Goal: Task Accomplishment & Management: Complete application form

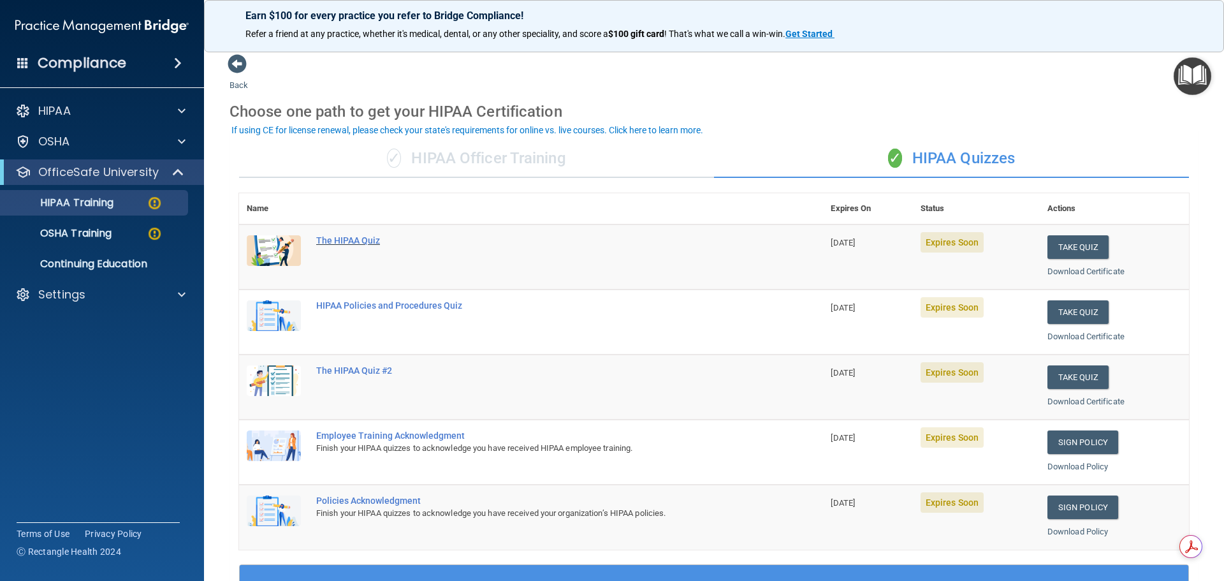
click at [344, 240] on div "The HIPAA Quiz" at bounding box center [537, 240] width 443 height 10
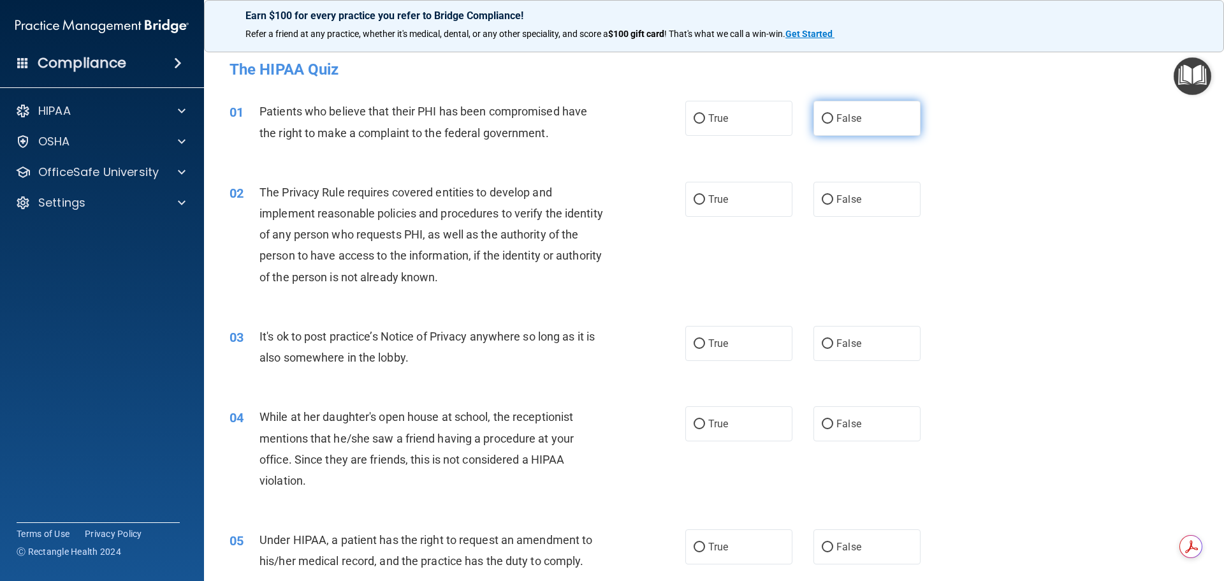
click at [823, 118] on input "False" at bounding box center [827, 119] width 11 height 10
radio input "true"
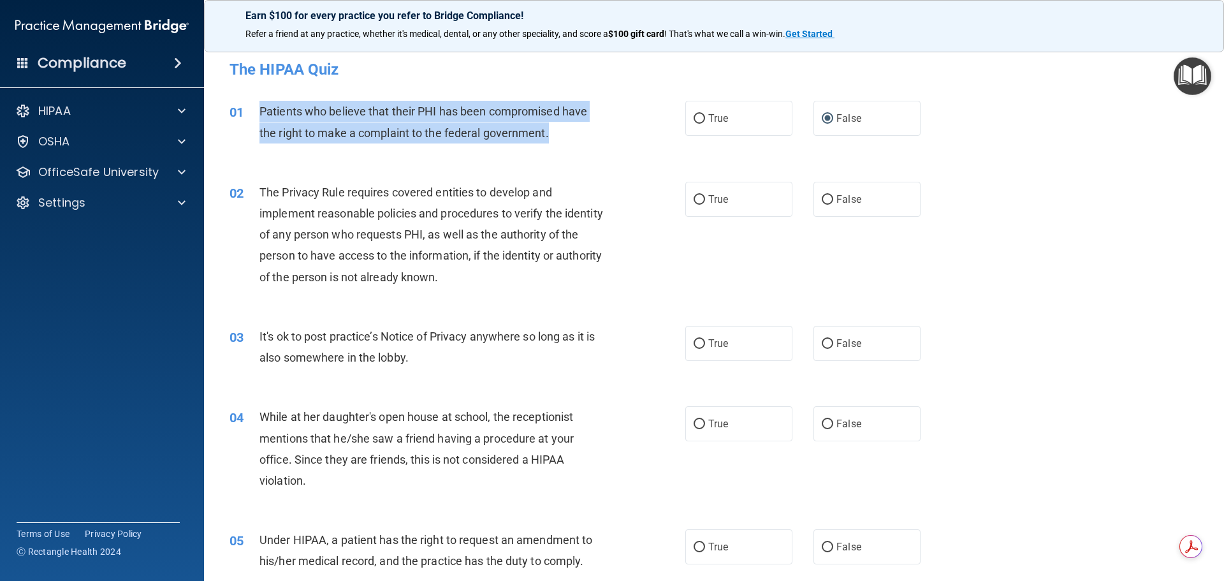
drag, startPoint x: 261, startPoint y: 108, endPoint x: 555, endPoint y: 140, distance: 295.0
click at [555, 140] on div "Patients who believe that their PHI has been compromised have the right to make…" at bounding box center [437, 122] width 356 height 42
copy span "Patients who believe that their PHI has been compromised have the right to make…"
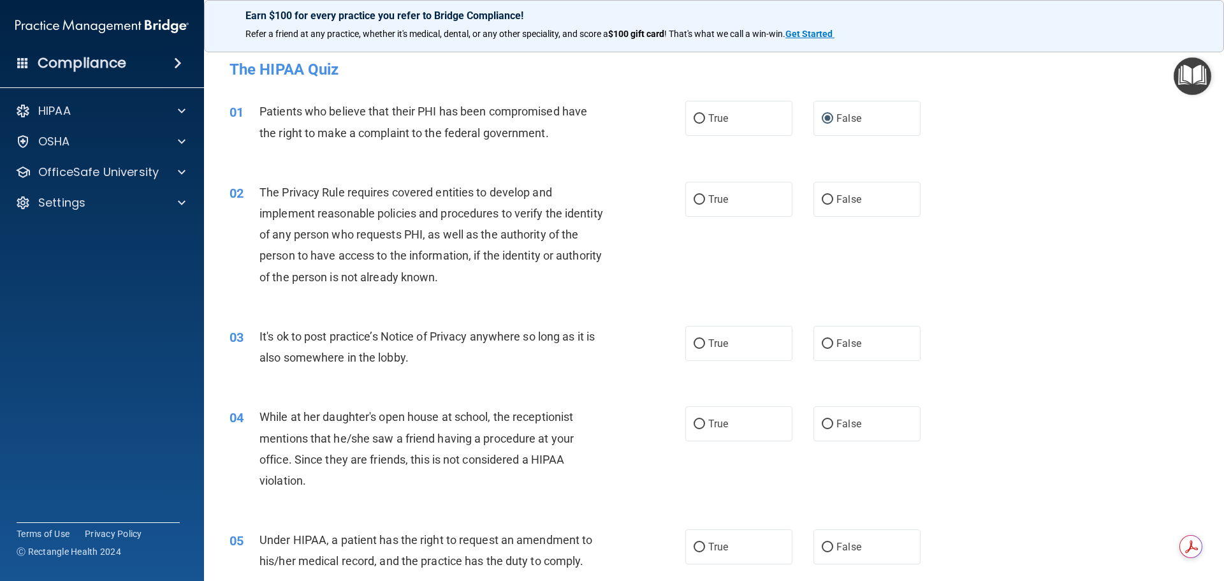
click at [615, 76] on h4 "The HIPAA Quiz" at bounding box center [714, 69] width 969 height 17
click at [694, 115] on input "True" at bounding box center [699, 119] width 11 height 10
radio input "true"
radio input "false"
click at [694, 116] on input "True" at bounding box center [699, 119] width 11 height 10
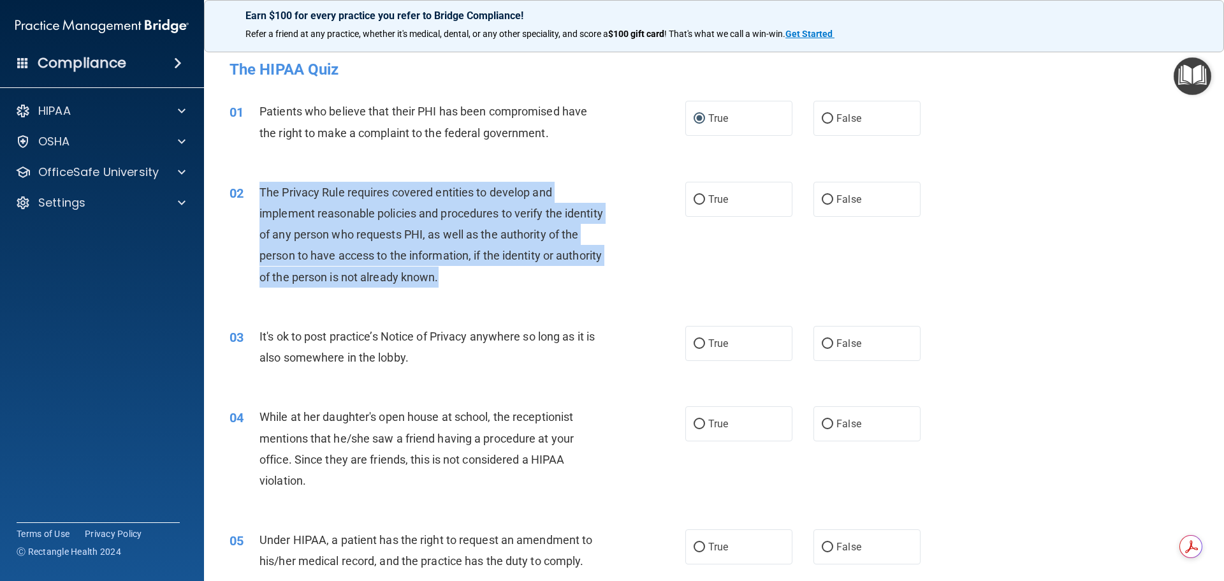
drag, startPoint x: 259, startPoint y: 189, endPoint x: 472, endPoint y: 266, distance: 225.9
click at [494, 288] on div "02 The Privacy Rule requires covered entities to develop and implement reasonab…" at bounding box center [457, 238] width 494 height 112
copy span "The Privacy Rule requires covered entities to develop and implement reasonable …"
click at [649, 247] on div "02 The Privacy Rule requires covered entities to develop and implement reasonab…" at bounding box center [457, 238] width 494 height 112
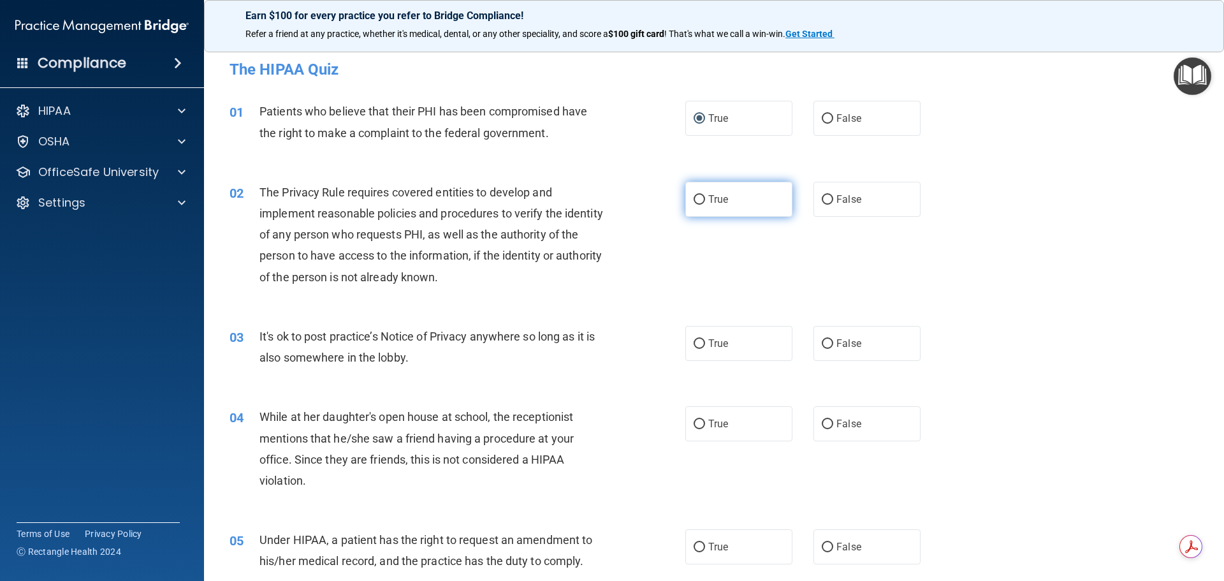
click at [694, 197] on input "True" at bounding box center [699, 200] width 11 height 10
radio input "true"
